Goal: Task Accomplishment & Management: Manage account settings

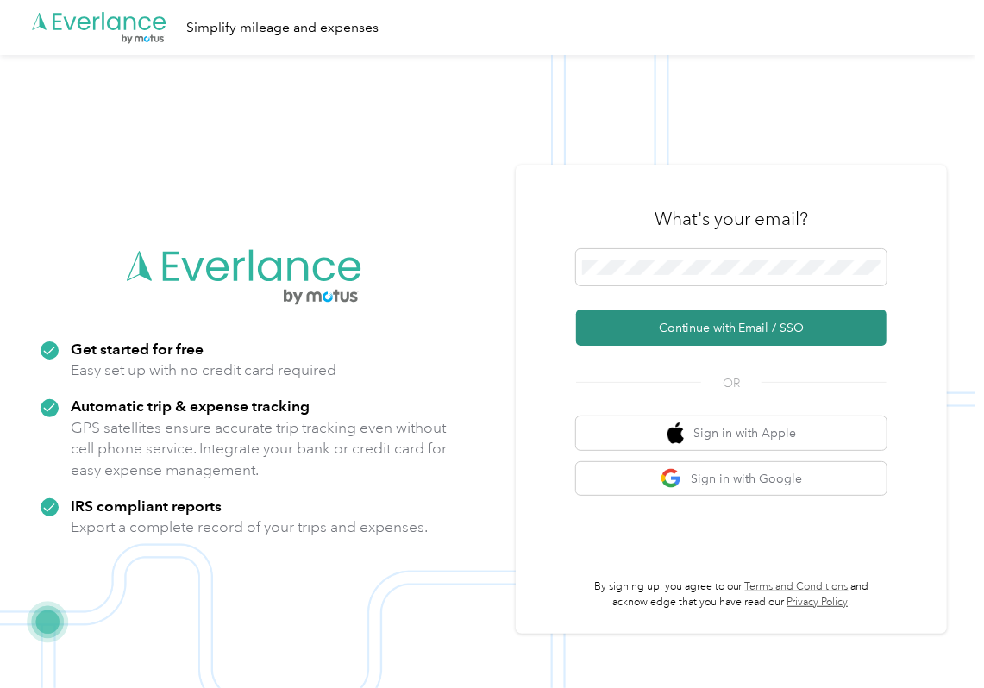
click at [660, 322] on button "Continue with Email / SSO" at bounding box center [731, 327] width 310 height 36
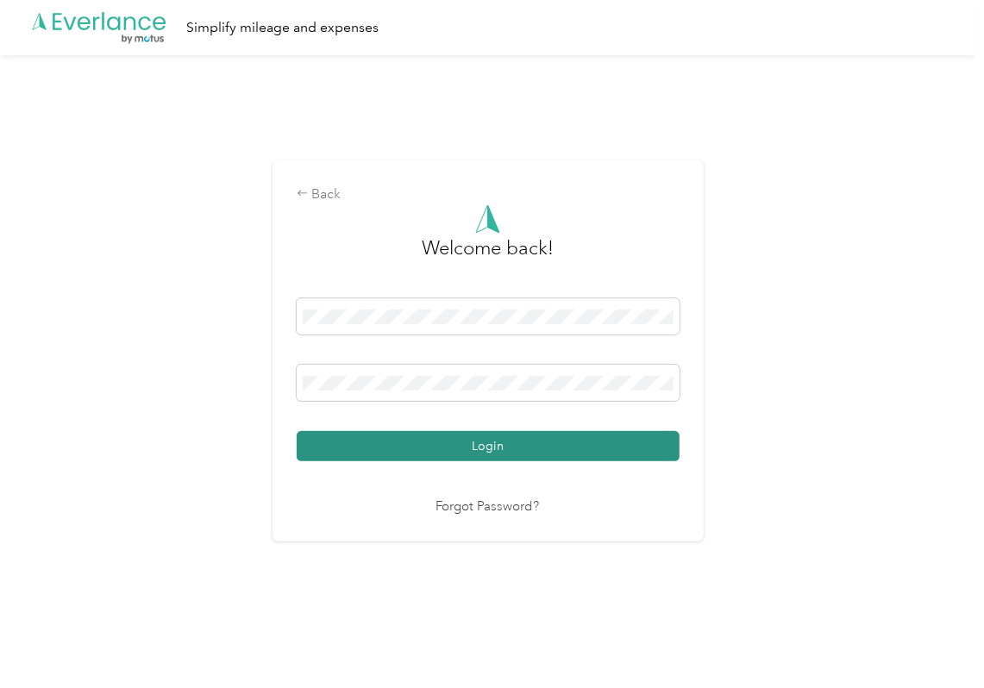
click at [421, 436] on button "Login" at bounding box center [488, 446] width 383 height 30
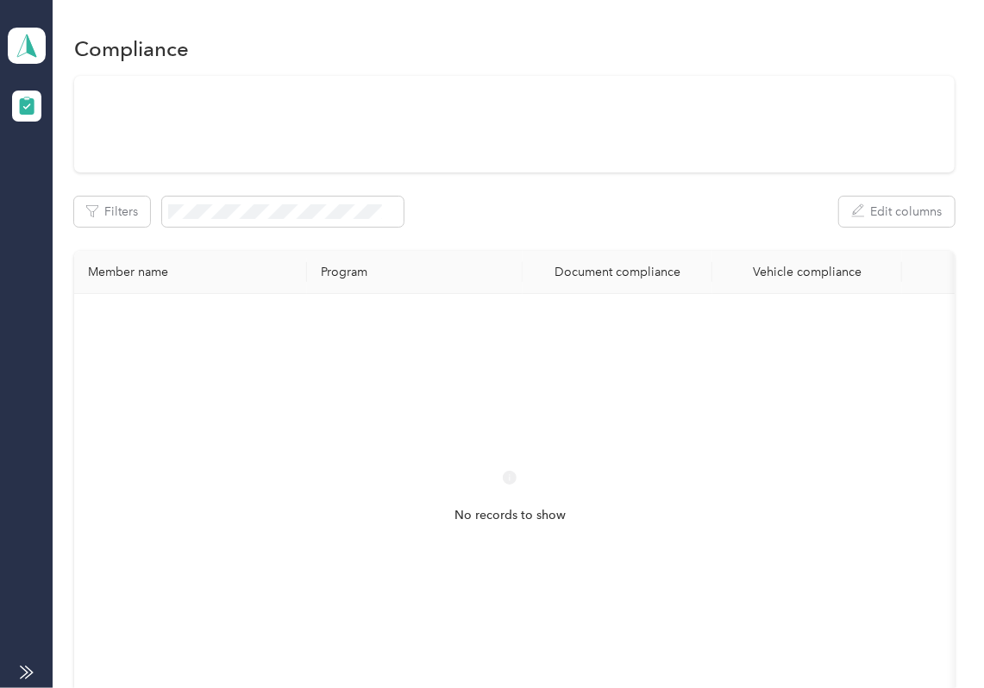
click at [564, 225] on div "Filters Edit columns" at bounding box center [514, 212] width 880 height 30
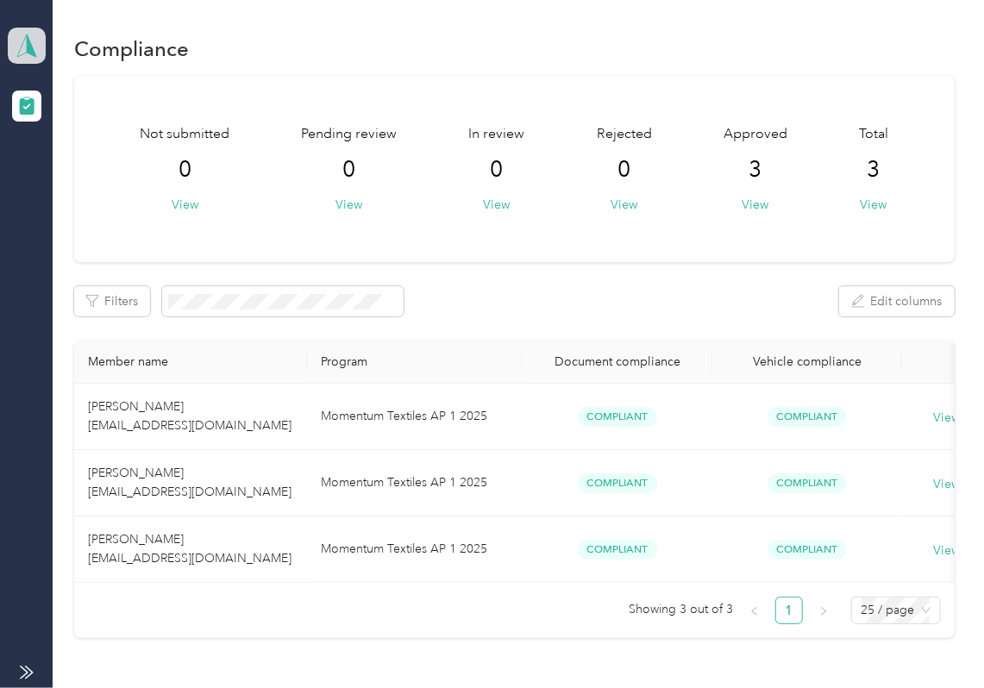
click at [36, 35] on icon at bounding box center [27, 46] width 26 height 24
click at [83, 169] on div "Log out" at bounding box center [189, 181] width 339 height 30
